Goal: Complete application form

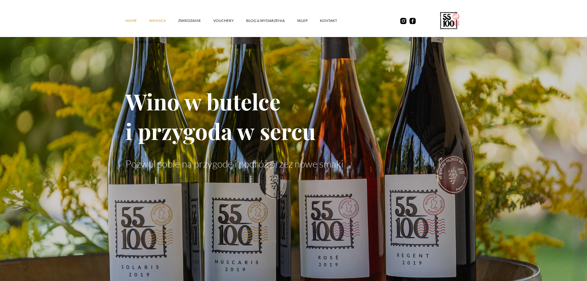
click at [162, 20] on link "winnica" at bounding box center [163, 20] width 29 height 18
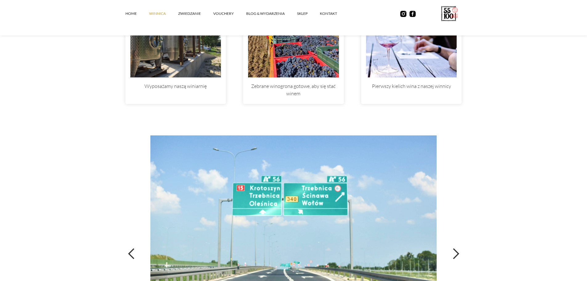
scroll to position [2034, 0]
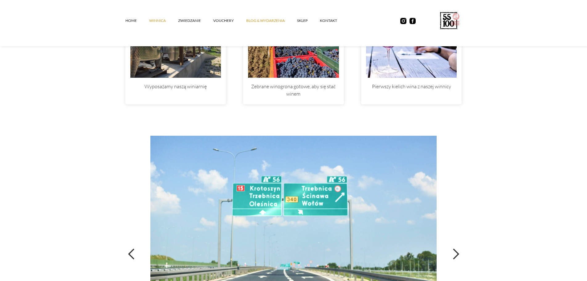
click at [254, 21] on link "Blog & Wydarzenia" at bounding box center [271, 20] width 51 height 18
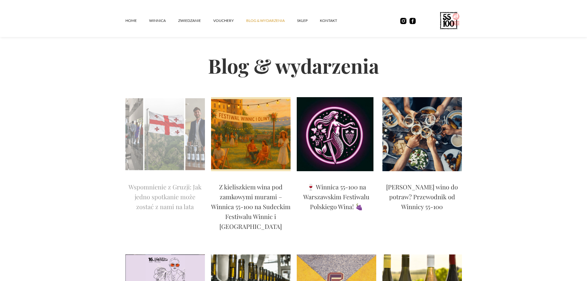
scroll to position [31, 0]
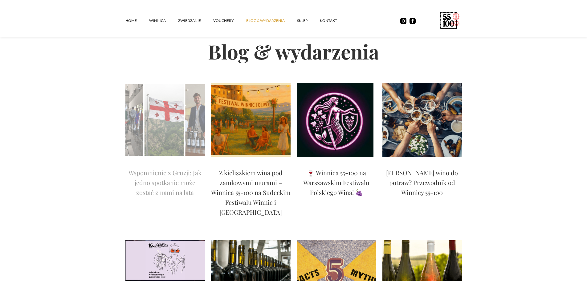
click at [158, 136] on img at bounding box center [165, 120] width 80 height 74
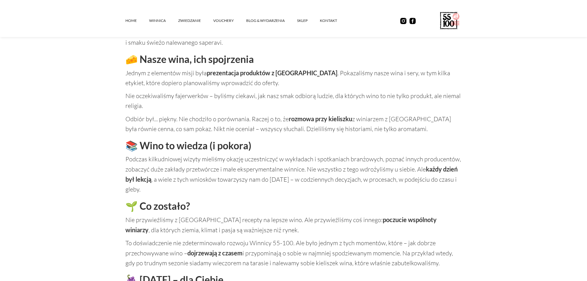
scroll to position [431, 0]
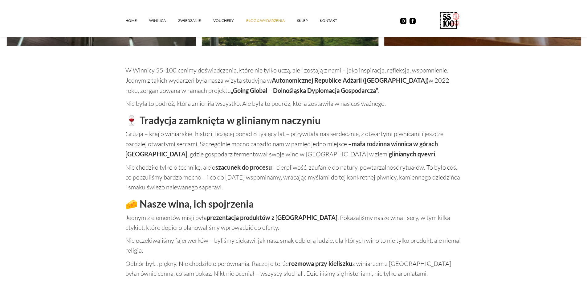
click at [271, 19] on link "Blog & Wydarzenia" at bounding box center [271, 20] width 51 height 18
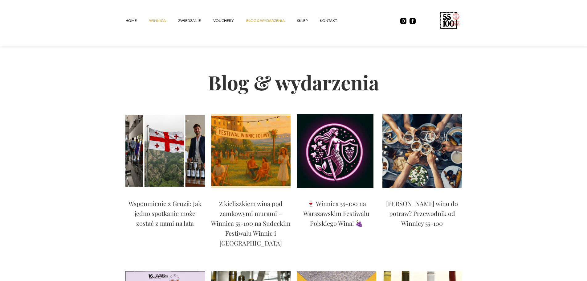
click at [160, 18] on link "winnica" at bounding box center [163, 20] width 29 height 18
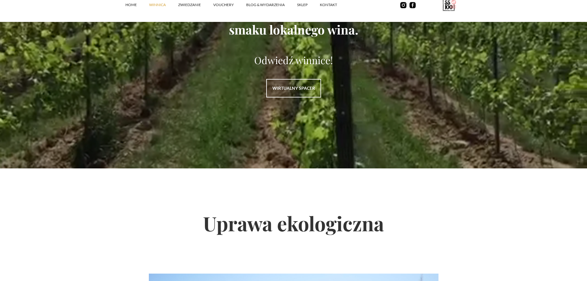
scroll to position [801, 0]
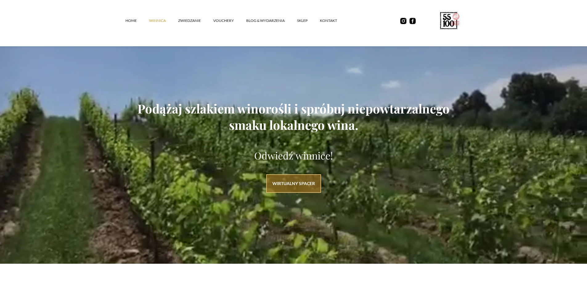
click at [285, 187] on link "WIRTUALNY SPACER" at bounding box center [293, 183] width 55 height 18
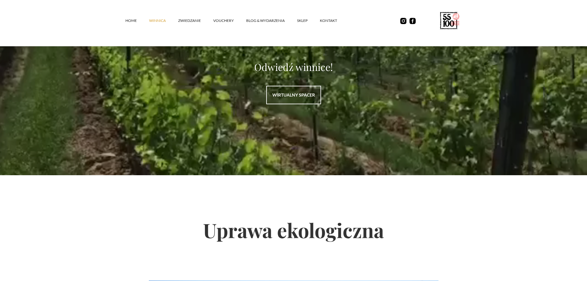
scroll to position [863, 0]
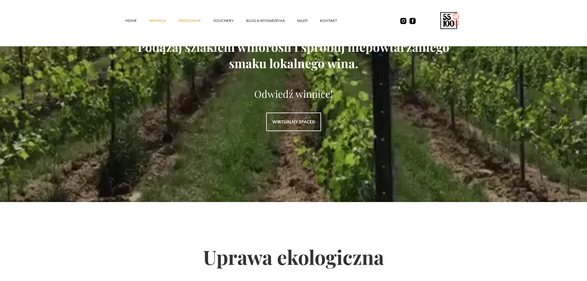
click at [190, 19] on link "ZWIEDZANIE" at bounding box center [195, 20] width 35 height 18
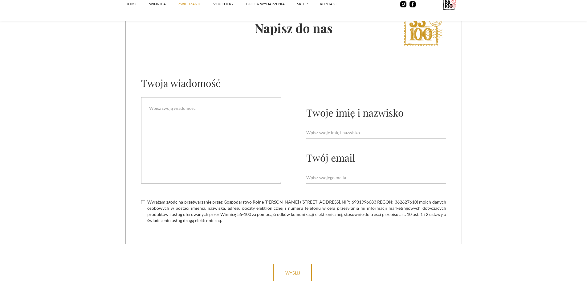
scroll to position [1787, 0]
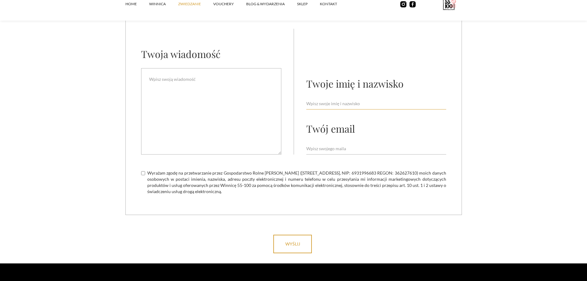
click at [317, 98] on input "Email Form" at bounding box center [376, 104] width 140 height 12
type input "[PERSON_NAME]"
click at [332, 143] on input "Email Form" at bounding box center [376, 149] width 140 height 12
type input "[EMAIL_ADDRESS][DOMAIN_NAME]"
click at [243, 114] on textarea "Email Form" at bounding box center [211, 111] width 140 height 86
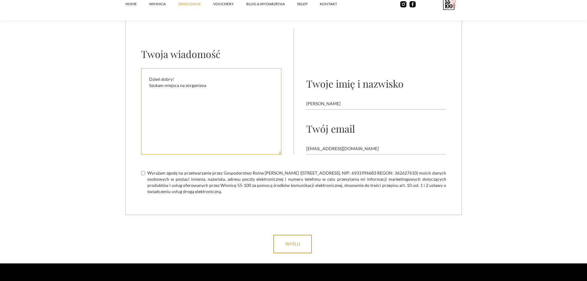
click at [207, 75] on textarea "Dzień dobry! Szukam miejsca na zorganizoa" at bounding box center [211, 111] width 140 height 86
click at [402, 77] on div "Twoje imię i nazwisko" at bounding box center [354, 83] width 97 height 13
click at [224, 81] on textarea "Dzień dobry! Szukam miejsca na zorganizowanie 40 urodzin dla około 40 osób, czy…" at bounding box center [211, 111] width 140 height 86
click at [191, 87] on textarea "Dzień dobry! Szukam miejsca na zorganizowanie 40 urodzin dla około 40 osób, czy…" at bounding box center [211, 111] width 140 height 86
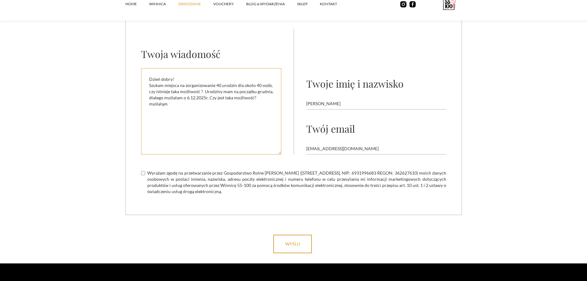
drag, startPoint x: 184, startPoint y: 98, endPoint x: 149, endPoint y: 92, distance: 35.1
click at [149, 92] on textarea "Dzień dobry! Szukam miejsca na zorganizowanie 40 urodzin dla około 40 osób, czy…" at bounding box center [211, 111] width 140 height 86
click at [169, 98] on textarea "Dzień dobry! Szukam miejsca na zorganizowanie 40 urodzin dla około 40 osób, czy…" at bounding box center [211, 111] width 140 height 86
click at [187, 94] on textarea "Dzień dobry! Szukam miejsca na zorganizowanie 40 urodzin dla około 40 osób, czy…" at bounding box center [211, 111] width 140 height 86
click at [185, 100] on textarea "Dzień dobry! Szukam miejsca na zorganizowanie 40 urodzin dla około 40 osób, czy…" at bounding box center [211, 111] width 140 height 86
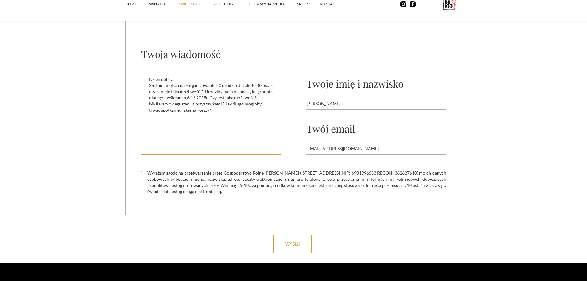
click at [196, 96] on textarea "Dzień dobry! Szukam miejsca na zorganizowanie 40 urodzin dla około 40 osób, czy…" at bounding box center [211, 111] width 140 height 86
click at [197, 97] on textarea "Dzień dobry! Szukam miejsca na zorganizowanie 40 urodzin dla około 40 osób, czy…" at bounding box center [211, 111] width 140 height 86
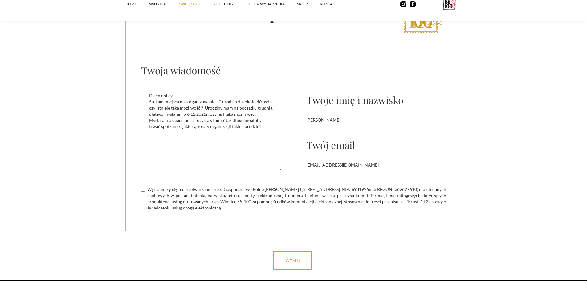
scroll to position [1756, 0]
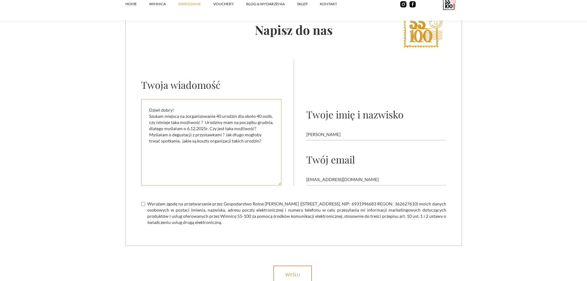
click at [251, 130] on textarea "Dzień dobry! Szukam miejsca na zorganizowanie 40 urodzin dla około 40 osób, czy…" at bounding box center [211, 142] width 140 height 86
click at [207, 116] on textarea "Dzień dobry! Szukam miejsca na zorganizowanie 40 urodzin dla około 40 osób, czy…" at bounding box center [211, 142] width 140 height 86
click at [231, 110] on textarea "Dzień dobry! Szukam miejsca na zorganizowanie 40 urodzin dla około 40 osób, czy…" at bounding box center [211, 142] width 140 height 86
click at [243, 111] on textarea "Dzień dobry! Szukam miejsca na zorganizowanie 40 urodzin dla około 40 osób, czy…" at bounding box center [211, 142] width 140 height 86
drag, startPoint x: 234, startPoint y: 111, endPoint x: 264, endPoint y: 114, distance: 30.7
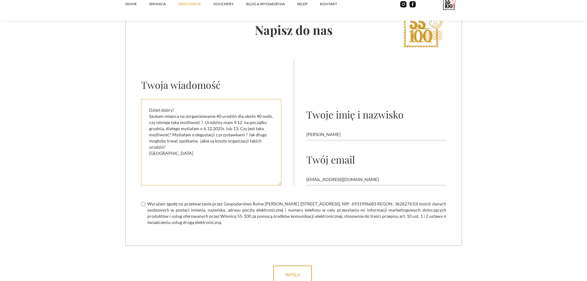
click at [264, 114] on textarea "Dzień dobry! Szukam miejsca na zorganizowanie 40 urodzin dla około 40 osób, czy…" at bounding box center [211, 142] width 140 height 86
click at [206, 116] on textarea "Dzień dobry! Szukam miejsca na zorganizowanie 40 urodzin dla około 40 osób, czy…" at bounding box center [211, 142] width 140 height 86
click at [224, 120] on textarea "Dzień dobry! Szukam miejsca na zorganizowanie 40 urodzin dla około 40 osób, czy…" at bounding box center [211, 142] width 140 height 86
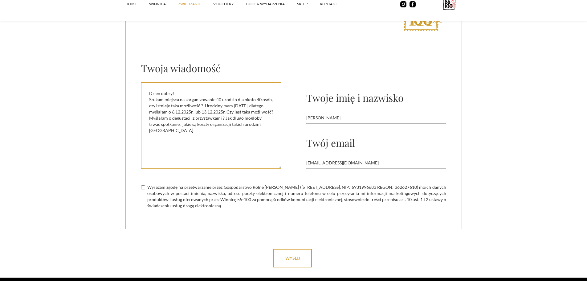
scroll to position [1787, 0]
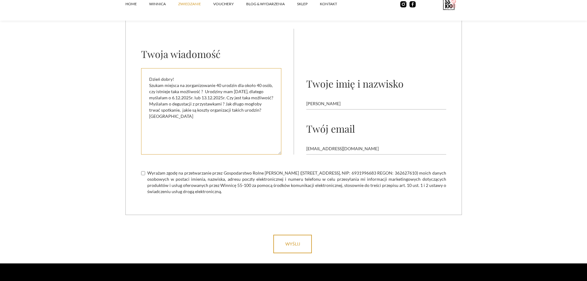
click at [203, 115] on textarea "Dzień dobry! Szukam miejsca na zorganizowanie 40 urodzin dla około 40 osób, czy…" at bounding box center [211, 111] width 140 height 86
type textarea "Dzień dobry! Szukam miejsca na zorganizowanie 40 urodzin dla około 40 osób, czy…"
click at [144, 171] on input "Wyrażam zgodę na przetwarzanie przez Gospodarstwo Rolne [PERSON_NAME] ([STREET_…" at bounding box center [143, 173] width 4 height 4
checkbox input "true"
click at [184, 72] on textarea "Dzień dobry! Szukam miejsca na zorganizowanie 40 urodzin dla około 40 osób, czy…" at bounding box center [211, 111] width 140 height 86
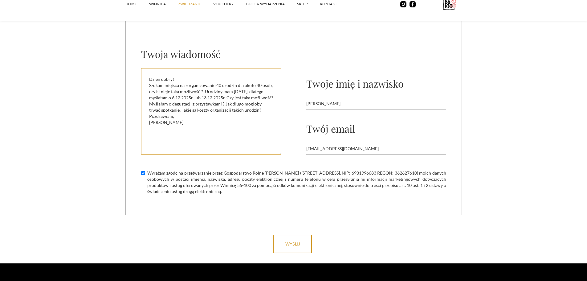
click at [215, 74] on textarea "Dzień dobry! Szukam miejsca na zorganizowanie 40 urodzin dla około 40 osób, czy…" at bounding box center [211, 111] width 140 height 86
click at [171, 92] on textarea "Dzień dobry! Szukam miejsca na zorganizowanie 40 urodzin dla około 40 osób, czy…" at bounding box center [211, 111] width 140 height 86
drag, startPoint x: 194, startPoint y: 92, endPoint x: 220, endPoint y: 92, distance: 25.6
click at [220, 92] on textarea "Dzień dobry! Szukam miejsca na zorganizowanie 40 urodzin dla około 40 osób, czy…" at bounding box center [211, 111] width 140 height 86
click at [157, 96] on textarea "Dzień dobry! Szukam miejsca na zorganizowanie 40 urodzin dla około 40 osób, czy…" at bounding box center [211, 111] width 140 height 86
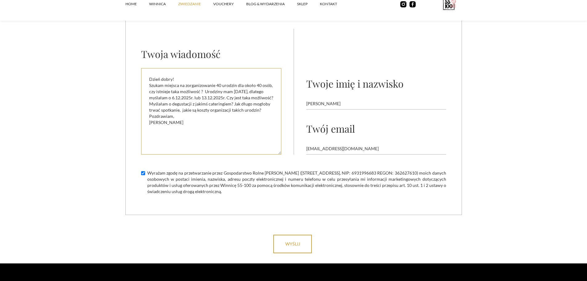
click at [159, 98] on textarea "Dzień dobry! Szukam miejsca na zorganizowanie 40 urodzin dla około 40 osób, czy…" at bounding box center [211, 111] width 140 height 86
drag, startPoint x: 241, startPoint y: 98, endPoint x: 252, endPoint y: 99, distance: 10.8
click at [252, 99] on textarea "Dzień dobry! Szukam miejsca na zorganizowanie 40 urodzin dla około 40 osób, czy…" at bounding box center [211, 111] width 140 height 86
drag, startPoint x: 221, startPoint y: 100, endPoint x: 148, endPoint y: 68, distance: 79.5
click at [148, 68] on textarea "Dzień dobry! Szukam miejsca na zorganizowanie 40 urodzin dla około 40 osób, czy…" at bounding box center [211, 111] width 140 height 86
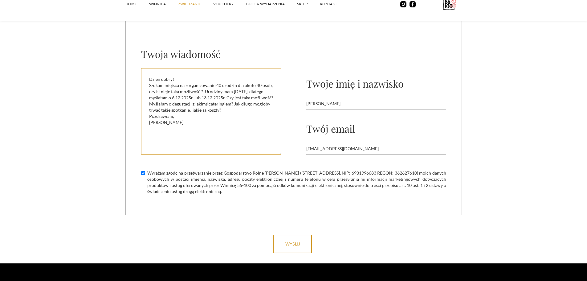
drag, startPoint x: 188, startPoint y: 114, endPoint x: 145, endPoint y: 67, distance: 63.7
click at [145, 68] on textarea "Dzień dobry! Szukam miejsca na zorganizowanie 40 urodzin dla około 40 osób, czy…" at bounding box center [211, 111] width 140 height 86
click at [202, 120] on textarea "Dzień dobry! Szukam miejsca na zorganizowanie 40 urodzin dla około 40 osób, czy…" at bounding box center [211, 111] width 140 height 86
drag, startPoint x: 224, startPoint y: 87, endPoint x: 271, endPoint y: 88, distance: 46.5
click at [271, 88] on textarea "Dzień dobry! Szukam miejsca na zorganizowanie 40 urodzin dla około 40 osób, czy…" at bounding box center [211, 111] width 140 height 86
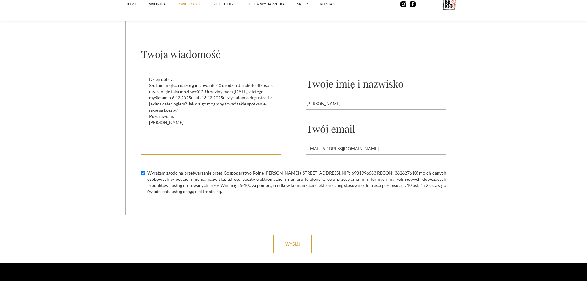
click at [170, 81] on textarea "Dzień dobry! Szukam miejsca na zorganizowanie 40 urodzin dla około 40 osób, czy…" at bounding box center [211, 111] width 140 height 86
click at [240, 86] on textarea "Dzień dobry! Szukam miejsca na zorganizowanie 40 urodzin dla około 40 osób, czy…" at bounding box center [211, 111] width 140 height 86
click at [242, 87] on textarea "Dzień dobry! Szukam miejsca na zorganizowanie 40 urodzin dla około 40 osób, czy…" at bounding box center [211, 111] width 140 height 86
click at [192, 104] on textarea "Dzień dobry! Szukam miejsca na zorganizowanie 40 urodzin dla około 40 osób, czy…" at bounding box center [211, 111] width 140 height 86
click at [241, 85] on textarea "Dzień dobry! Szukam miejsca na zorganizowanie 40 urodzin dla około 40 osób, czy…" at bounding box center [211, 111] width 140 height 86
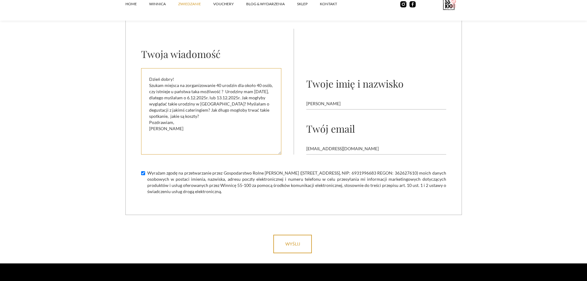
drag, startPoint x: 190, startPoint y: 117, endPoint x: 149, endPoint y: 67, distance: 64.4
click at [149, 68] on textarea "Dzień dobry! Szukam miejsca na zorganizowanie 40 urodzin dla około 40 osób, czy…" at bounding box center [211, 111] width 140 height 86
click at [211, 122] on textarea "Dzień dobry! Szukam miejsca na zorganizowanie 40 urodzin dla około 40 osób, czy…" at bounding box center [211, 111] width 140 height 86
drag, startPoint x: 196, startPoint y: 122, endPoint x: 147, endPoint y: 65, distance: 75.1
click at [147, 68] on textarea "Dzień dobry! Szukam miejsca na zorganizowanie 40 urodzin dla około 40 osób, czy…" at bounding box center [211, 111] width 140 height 86
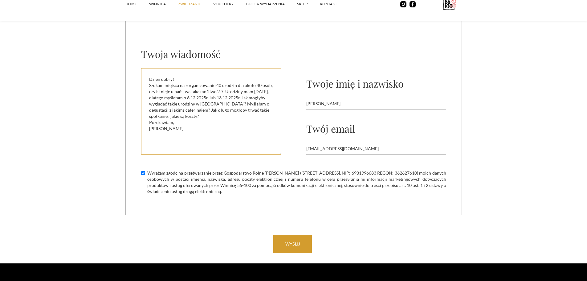
type textarea "Dzień dobry! Szukam miejsca na zorganizowanie 40 urodzin dla około 40 osób, czy…"
click at [296, 235] on input "wyślij" at bounding box center [292, 244] width 39 height 18
type input "Please wait..."
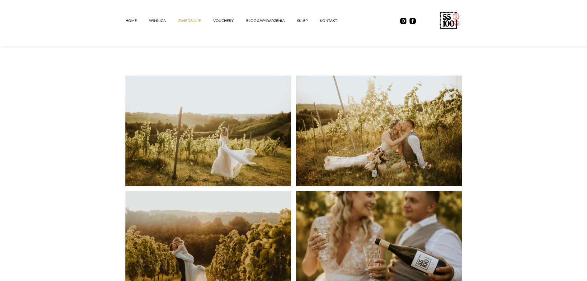
scroll to position [1305, 0]
